Goal: Obtain resource: Download file/media

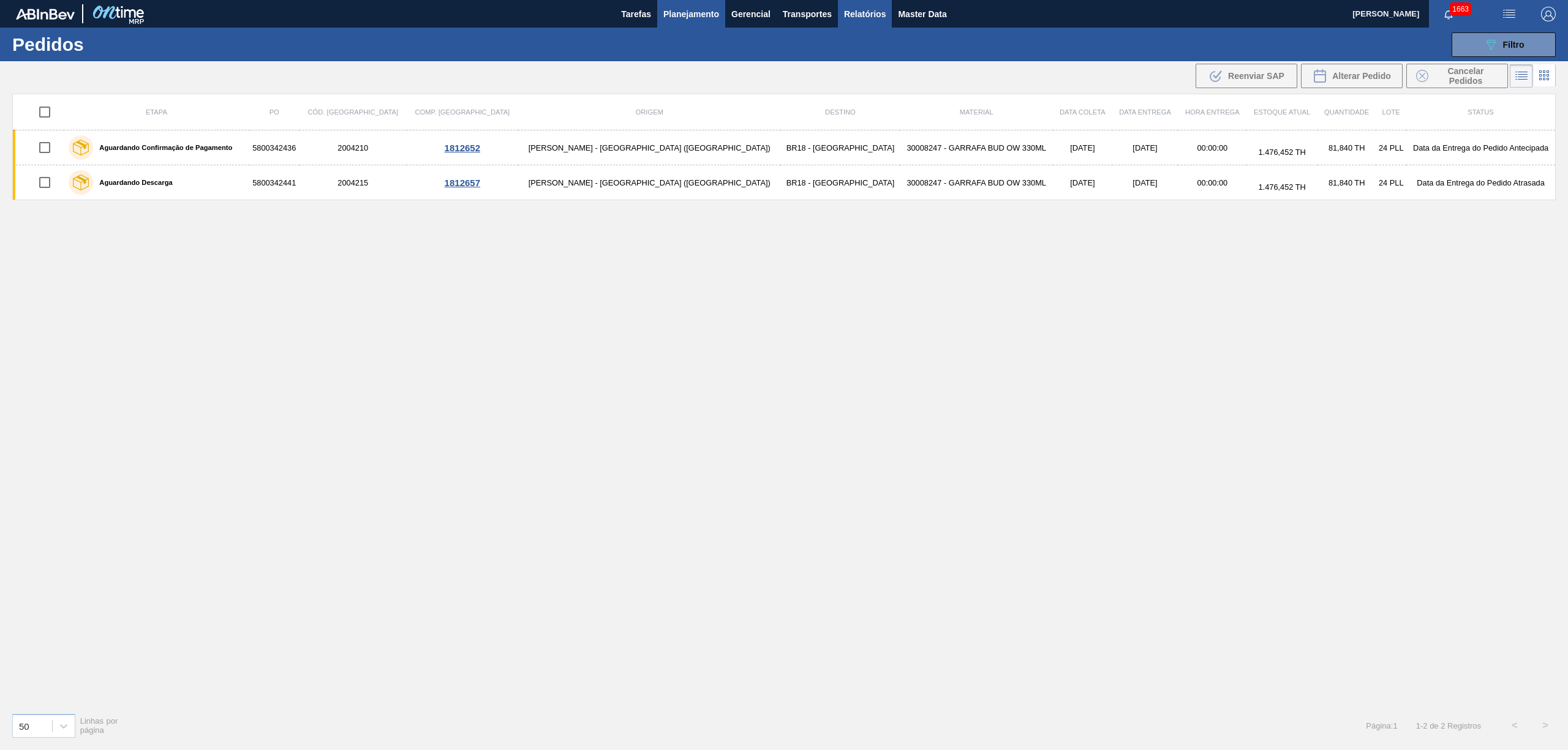
click at [851, 17] on span "Relatórios" at bounding box center [864, 14] width 41 height 14
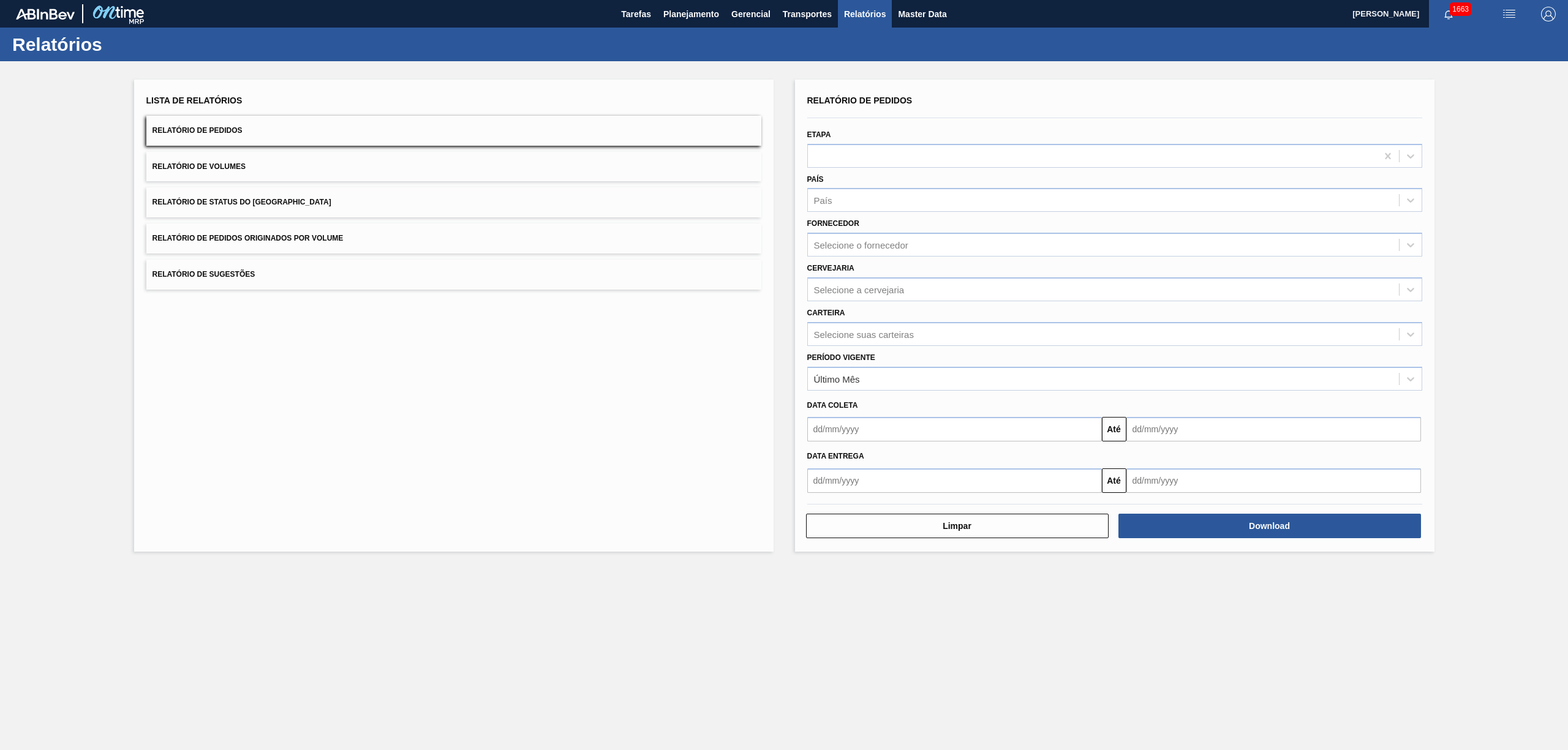
click at [302, 234] on span "Relatório de Pedidos Originados por Volume" at bounding box center [248, 238] width 191 height 9
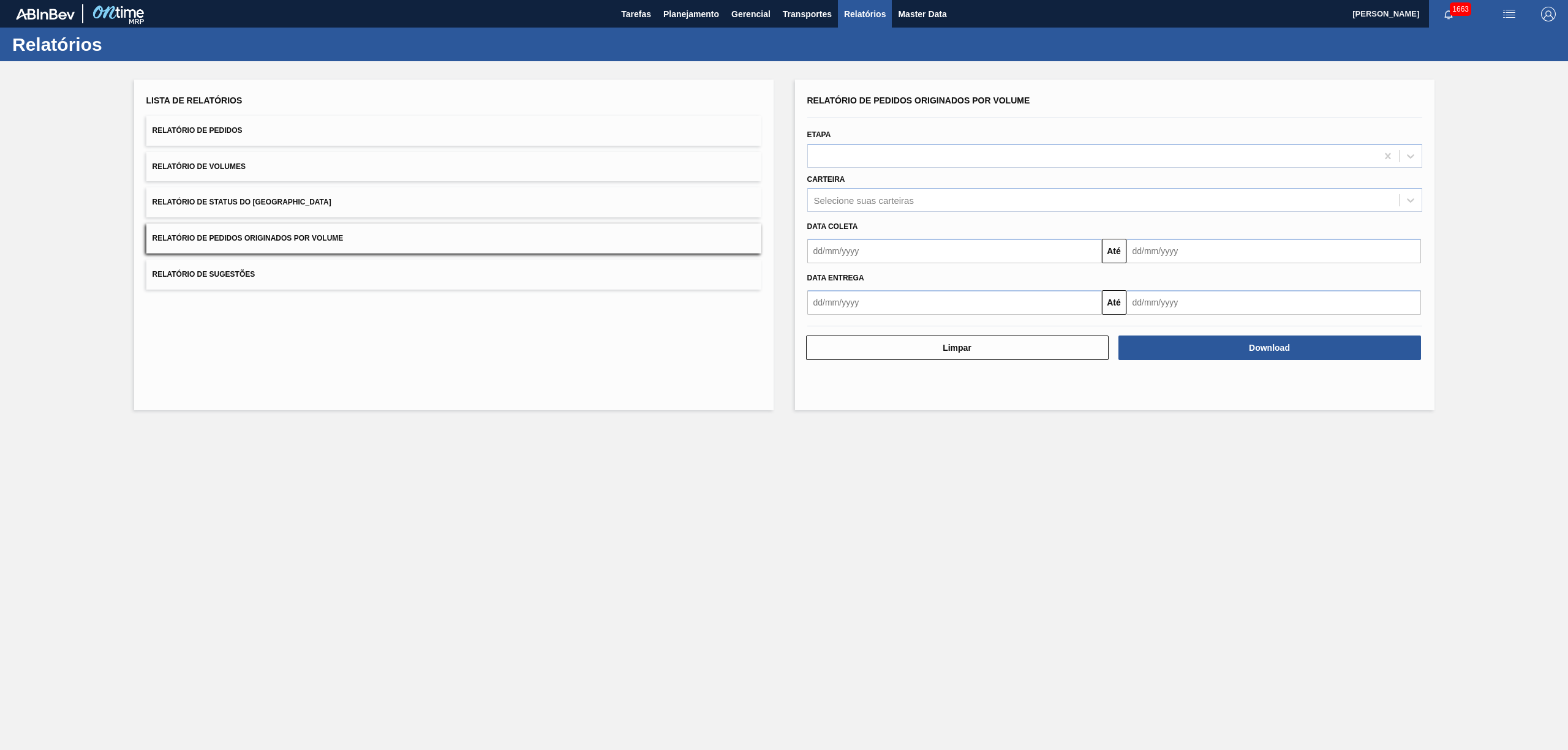
click at [884, 248] on input "text" at bounding box center [954, 251] width 295 height 24
click at [920, 316] on div "1" at bounding box center [920, 320] width 16 height 16
type input "[DATE]"
click at [1175, 263] on input "text" at bounding box center [1274, 251] width 295 height 24
click at [1179, 255] on input "text" at bounding box center [1274, 251] width 295 height 24
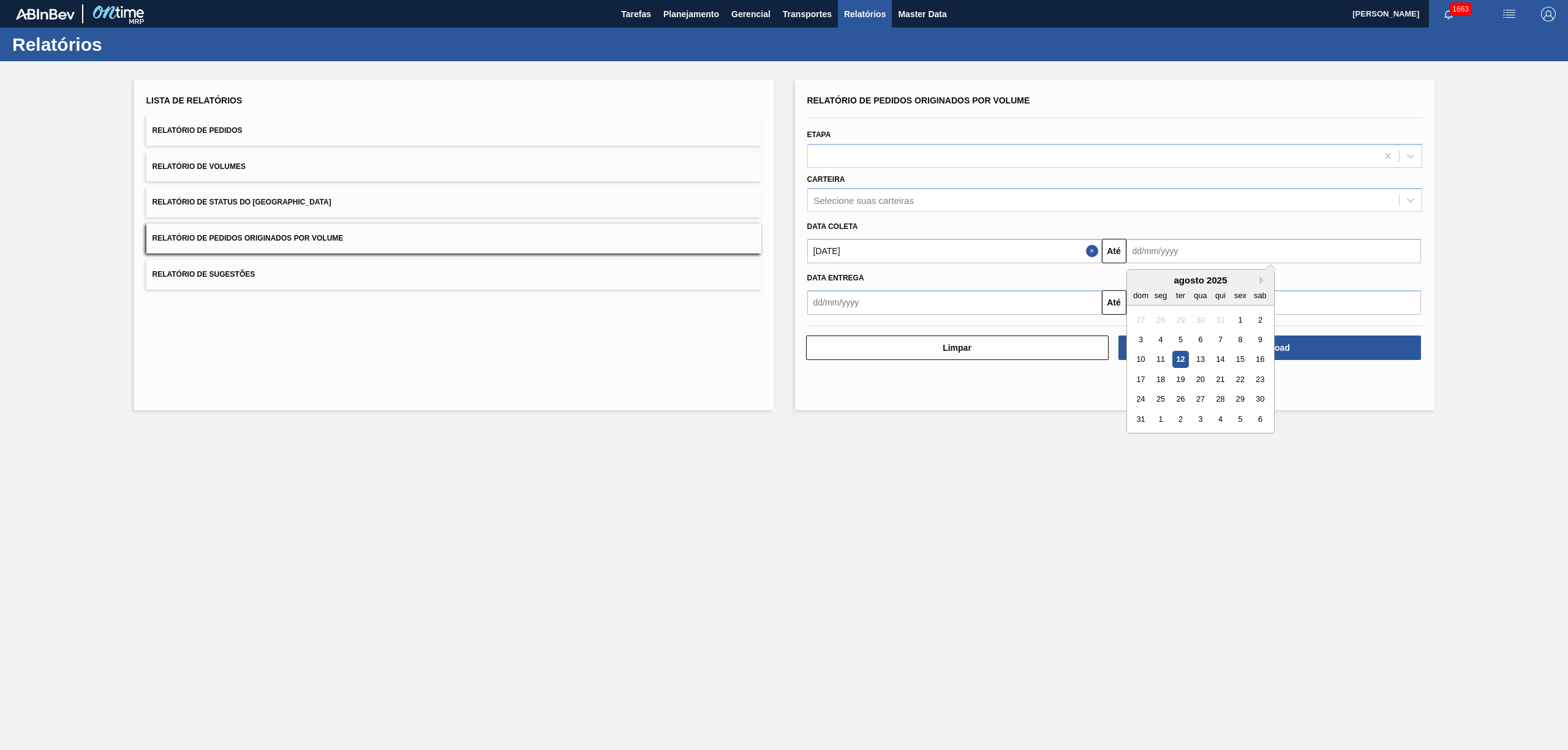
click at [1179, 255] on input "text" at bounding box center [1274, 251] width 295 height 24
click at [1205, 363] on div "13" at bounding box center [1200, 359] width 16 height 16
type input "[DATE]"
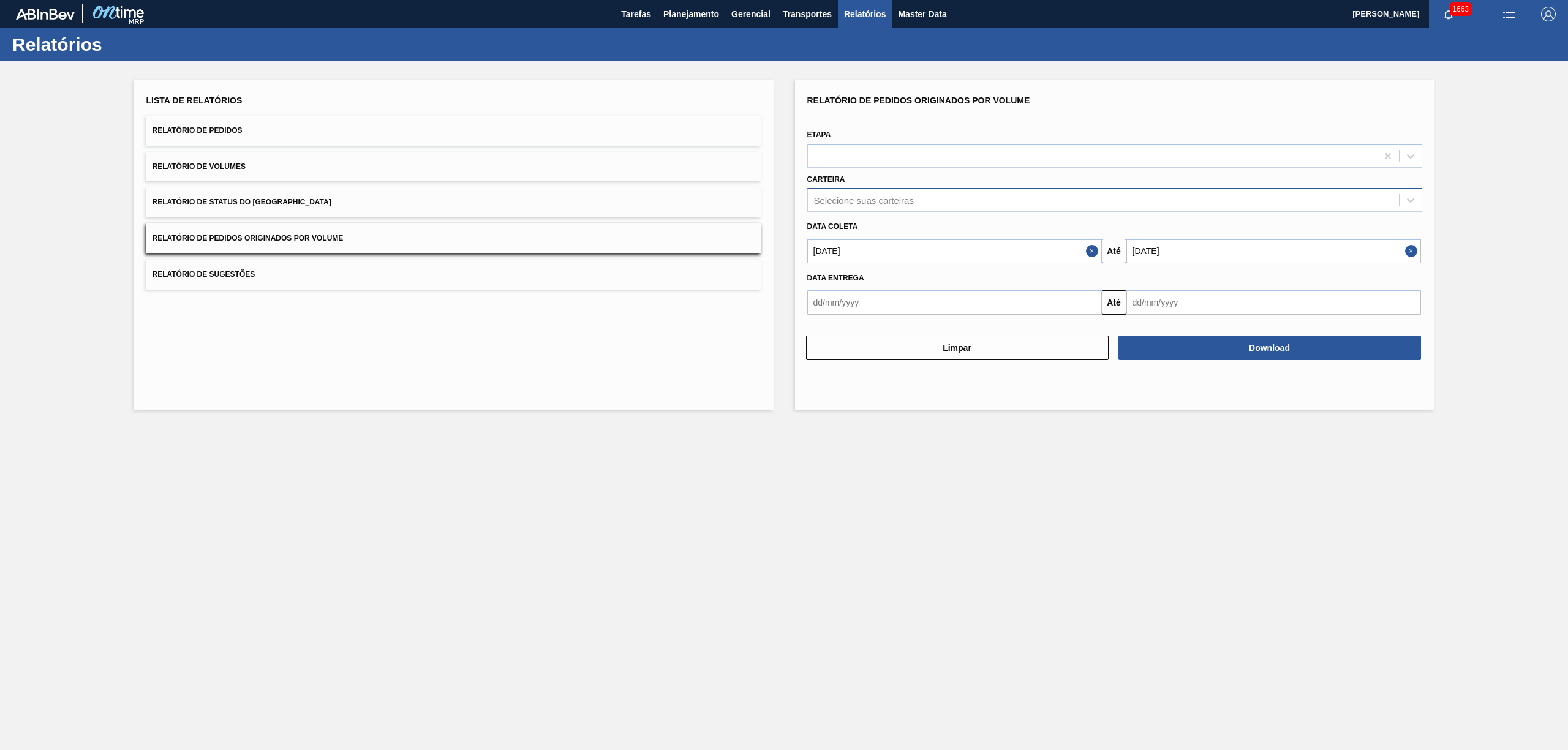
click at [910, 195] on div "Selecione suas carteiras" at bounding box center [864, 200] width 100 height 11
type input "vidro"
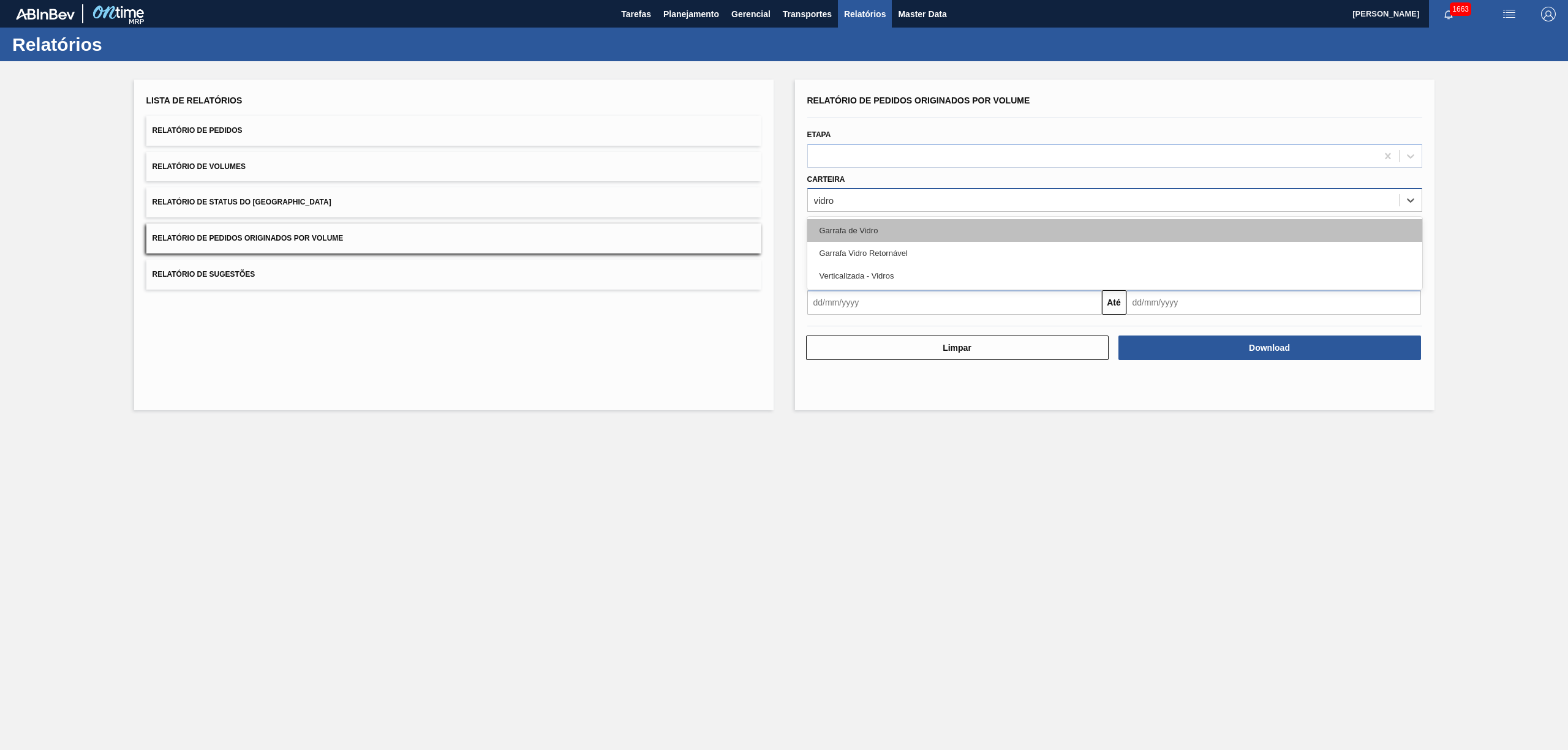
click at [862, 223] on div "Garrafa de Vidro" at bounding box center [1115, 231] width 615 height 23
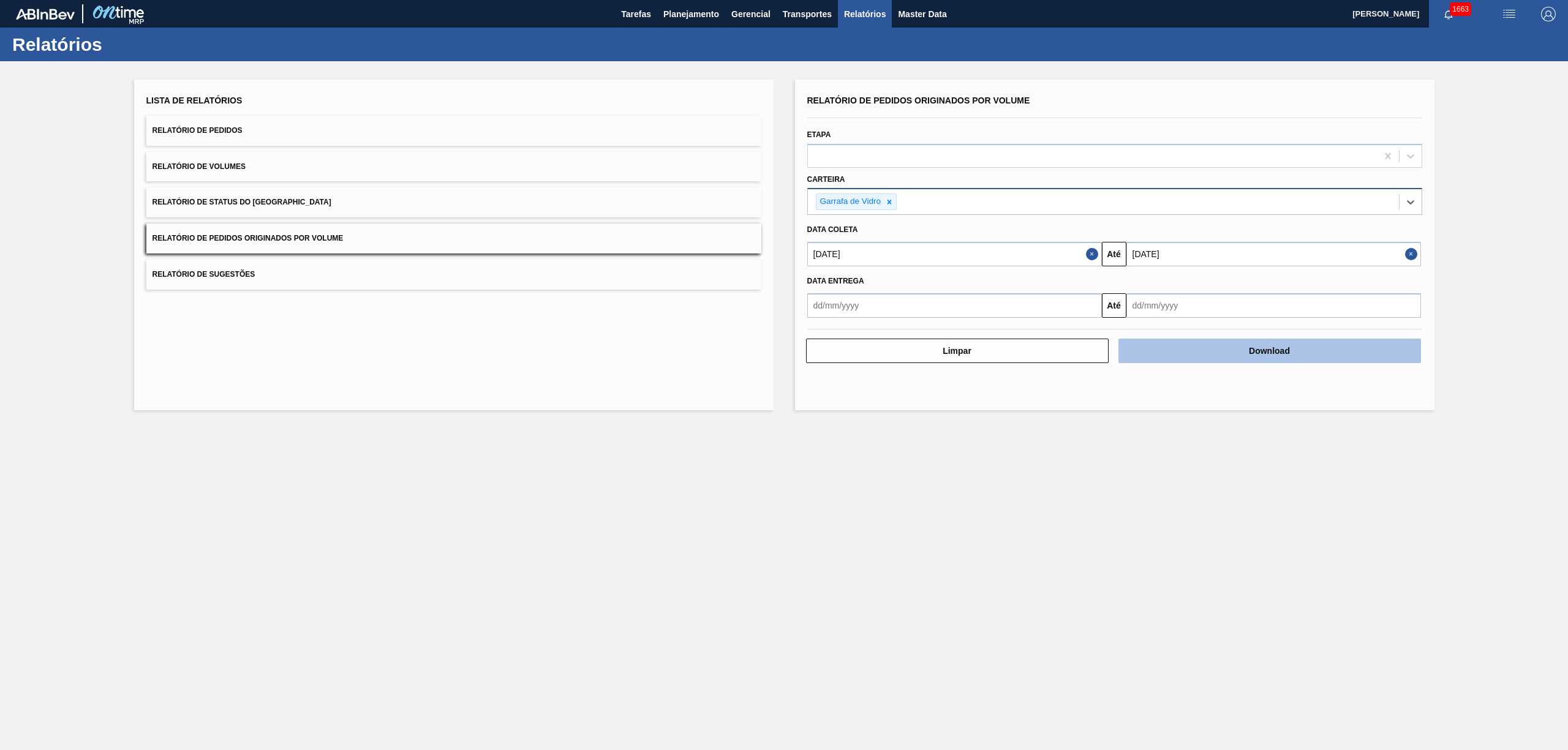
click at [1221, 353] on button "Download" at bounding box center [1270, 351] width 303 height 24
